Goal: Use online tool/utility: Utilize a website feature to perform a specific function

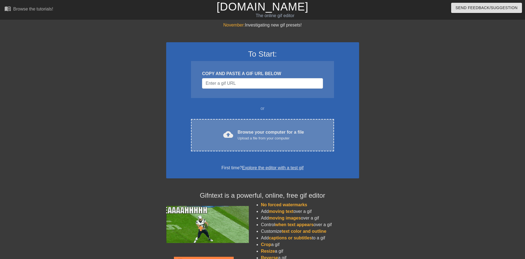
click at [245, 133] on div "Browse your computer for a file Upload a file from your computer" at bounding box center [271, 135] width 66 height 12
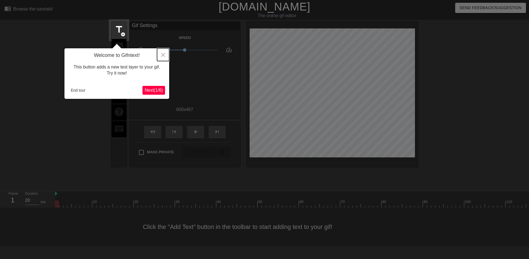
click at [162, 57] on icon "Close" at bounding box center [163, 55] width 4 height 4
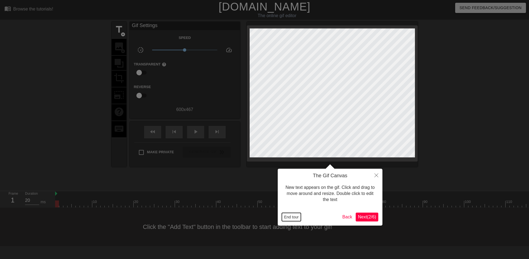
click at [295, 216] on button "End tour" at bounding box center [291, 217] width 19 height 8
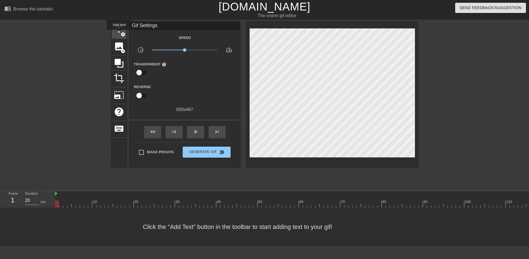
click at [119, 34] on span "title" at bounding box center [119, 29] width 10 height 10
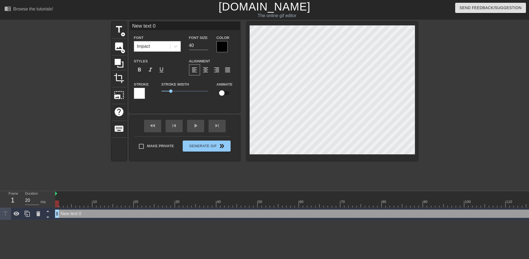
click at [220, 46] on div at bounding box center [222, 46] width 11 height 11
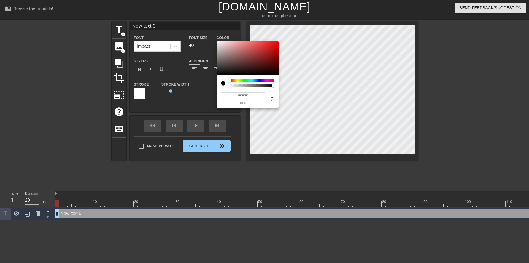
click at [229, 82] on div at bounding box center [229, 80] width 3 height 3
type input "#FFFFFF"
drag, startPoint x: 220, startPoint y: 46, endPoint x: 214, endPoint y: 38, distance: 9.6
click at [214, 38] on div "#FFFFFF hex" at bounding box center [264, 131] width 529 height 263
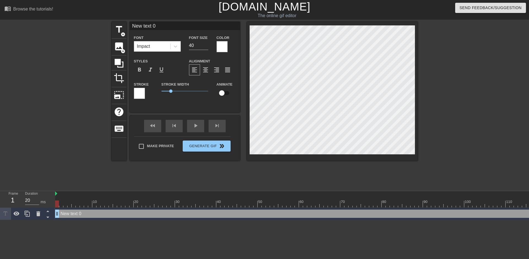
scroll to position [1, 1]
type input "S"
type textarea "S"
type input "SH"
type textarea "SH"
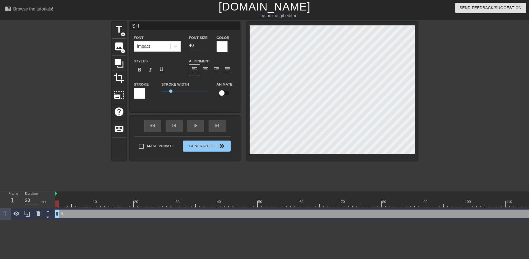
type input "SHU"
type textarea "SHU"
type input "SHUT"
type textarea "SHUT"
type input "SHUT"
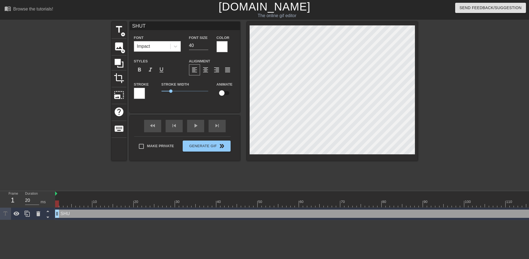
type textarea "SHUT"
type input "SHUT U"
type textarea "SHUT U"
type input "SHUT UP"
type textarea "SHUT UP"
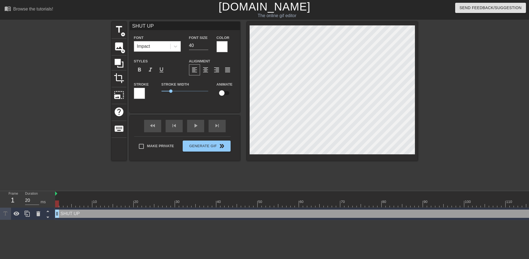
type input "SHUT UP S"
type textarea "SHUT UP S"
type input "SHUT UP SE"
type textarea "SHUT UP SE"
type input "SHUT UP SEA"
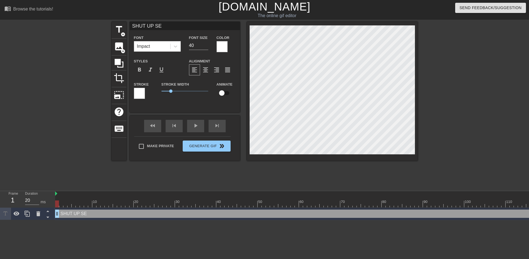
type textarea "SHUT UP SEA"
type input "SHUT UP [PERSON_NAME]"
type textarea "SHUT UP [PERSON_NAME]"
type input "SHUT UP [PERSON_NAME]"
type textarea "SHUT UP [PERSON_NAME]"
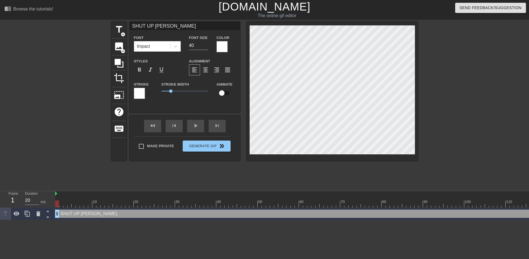
type input "SHUT UP [PERSON_NAME]"
type textarea "SHUT UP [PERSON_NAME]"
type input "SHUT UP [PERSON_NAME] TO"
type textarea "SHUT UP [PERSON_NAME] TO"
type input "SHUT UP [PERSON_NAME]"
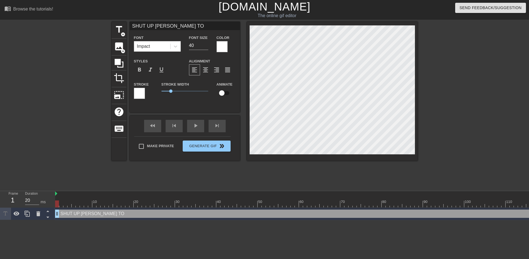
type textarea "SHUT UP [PERSON_NAME]"
type input "SHUT UP [PERSON_NAME]"
type textarea "SHUT UP [PERSON_NAME]"
type input "SHUT UP [PERSON_NAME] TOP T"
type textarea "SHUT UP [PERSON_NAME] TOP T"
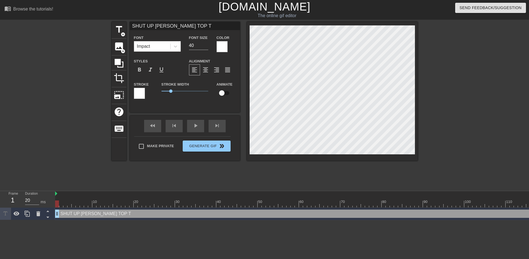
type input "SHUT UP [PERSON_NAME] TOP TE"
type textarea "SHUT UP [PERSON_NAME] TOP TE"
type input "SHUT UP [PERSON_NAME] TOP TEX"
type textarea "SHUT UP [PERSON_NAME] TOP TEX"
type input "SHUT UP [PERSON_NAME] TOP TEXT"
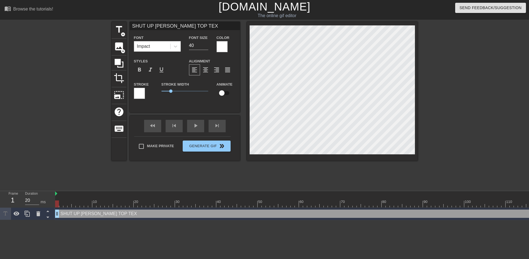
type textarea "SHUT UP [PERSON_NAME] TOP TEXT"
type input "SHUT UP [PERSON_NAME] TOP TEX"
type textarea "SHUT UP [PERSON_NAME] TOP TEX"
type input "SHUT UP [PERSON_NAME] TOP TE"
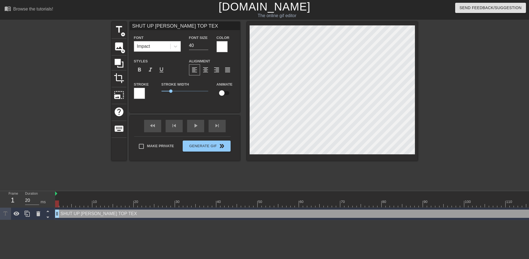
type textarea "SHUT UP [PERSON_NAME] TOP TE"
type input "SHUT UP [PERSON_NAME] TOP T"
type textarea "SHUT UP [PERSON_NAME] TOP T"
type input "SHUT UP [PERSON_NAME]"
type textarea "SHUT UP [PERSON_NAME]"
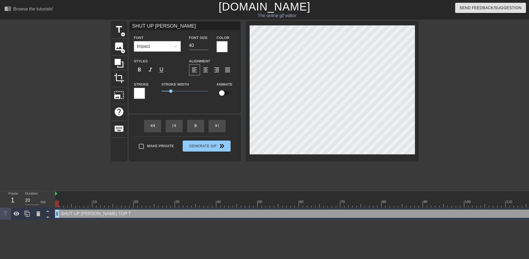
type input "SHUT UP [PERSON_NAME]"
type textarea "SHUT UP [PERSON_NAME]"
type input "SHUT UP [PERSON_NAME] TO"
type textarea "SHUT UP [PERSON_NAME] TO"
type input "SHUT UP [PERSON_NAME]"
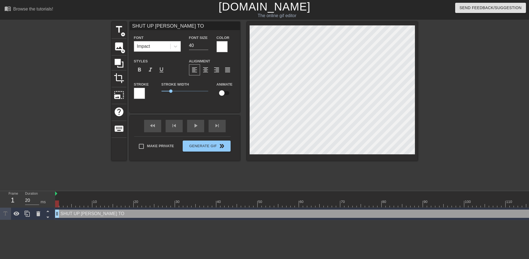
type textarea "SHUT UP [PERSON_NAME]"
type input "SHUT UP [PERSON_NAME]"
type textarea "SHUT UP [PERSON_NAME]"
type input "SHUT UP [PERSON_NAME]"
type textarea "SHUT UP [PERSON_NAME]"
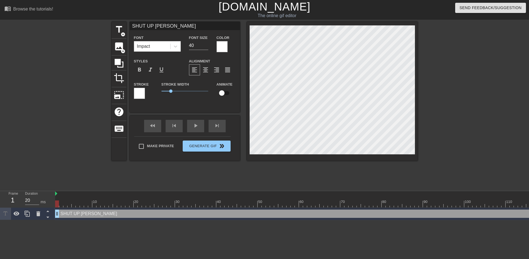
scroll to position [1, 2]
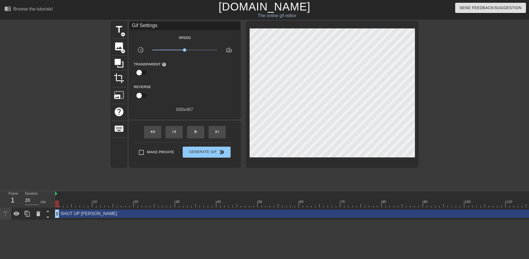
click at [443, 114] on div at bounding box center [466, 104] width 83 height 165
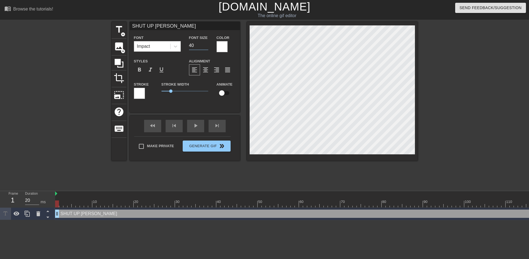
drag, startPoint x: 197, startPoint y: 46, endPoint x: 189, endPoint y: 45, distance: 8.9
click at [189, 45] on div "Font Size 40" at bounding box center [199, 43] width 28 height 18
type input "100"
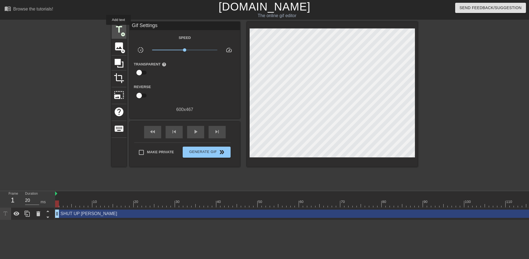
click at [119, 29] on span "title" at bounding box center [119, 29] width 10 height 10
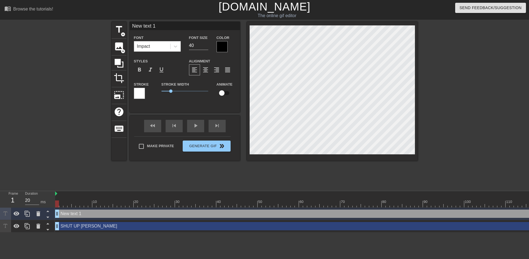
click at [216, 45] on div "Color" at bounding box center [227, 43] width 28 height 18
click at [218, 46] on div at bounding box center [222, 46] width 11 height 11
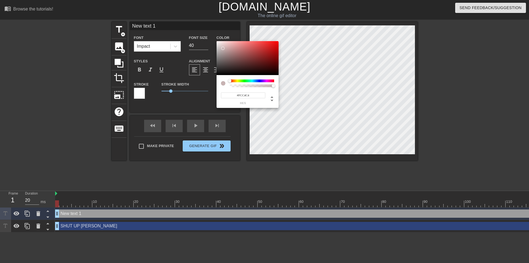
type input "#FFFFFF"
drag, startPoint x: 223, startPoint y: 48, endPoint x: 213, endPoint y: 39, distance: 13.1
click at [213, 39] on div "#FFFFFF hex" at bounding box center [264, 131] width 529 height 263
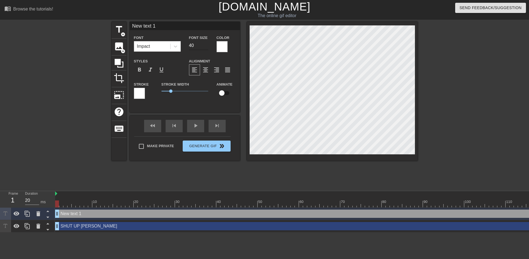
click at [196, 44] on input "40" at bounding box center [198, 45] width 19 height 9
type input "4"
type input "100"
type textarea "B"
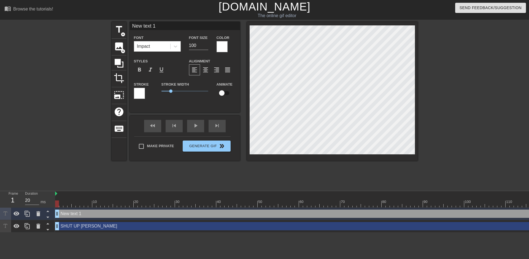
type input "B"
type textarea "BO"
type input "BO"
type textarea "BOT"
type input "BOT"
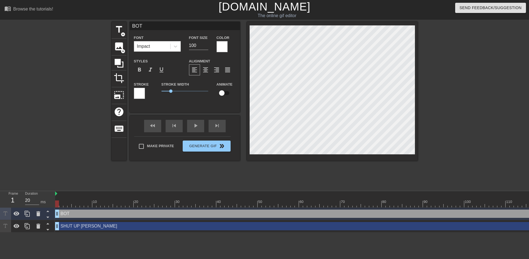
type textarea "[PERSON_NAME]"
type input "[PERSON_NAME]"
type textarea "[PERSON_NAME]"
type input "[PERSON_NAME]"
type textarea "BOTTOM"
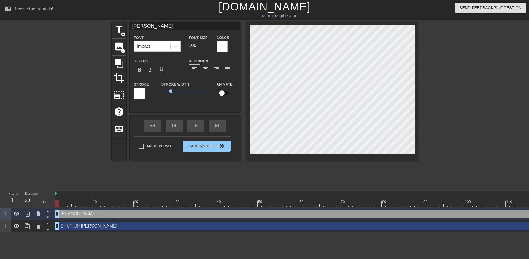
type input "BOTTOM"
type textarea "BOTTOM"
type input "BOTTOM"
type textarea "BOTTOM T"
type input "BOTTOM T"
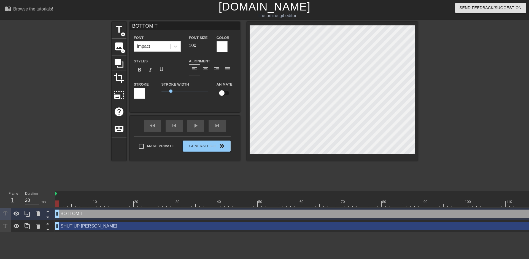
type textarea "BOTTOM TE"
type input "BOTTOM TE"
type textarea "BOTTOM TEX"
type input "BOTTOM TEX"
type textarea "BOTTOM TEXT"
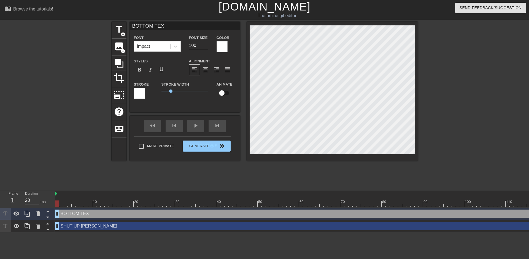
type input "BOTTOM TEXT"
click at [437, 115] on div at bounding box center [466, 104] width 83 height 165
click at [204, 141] on div "Make Private Generate Gif double_arrow" at bounding box center [182, 147] width 97 height 22
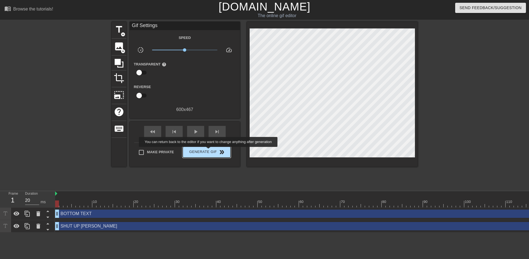
click at [209, 151] on span "Generate Gif double_arrow" at bounding box center [206, 152] width 43 height 7
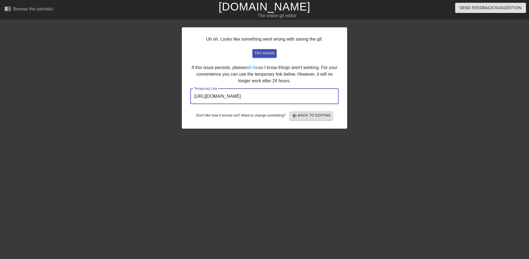
drag, startPoint x: 309, startPoint y: 97, endPoint x: 133, endPoint y: 83, distance: 175.7
click at [133, 83] on div "Uh oh. Looks like something went wrong with saving the gif. try again If this i…" at bounding box center [264, 104] width 529 height 165
